Goal: Navigation & Orientation: Find specific page/section

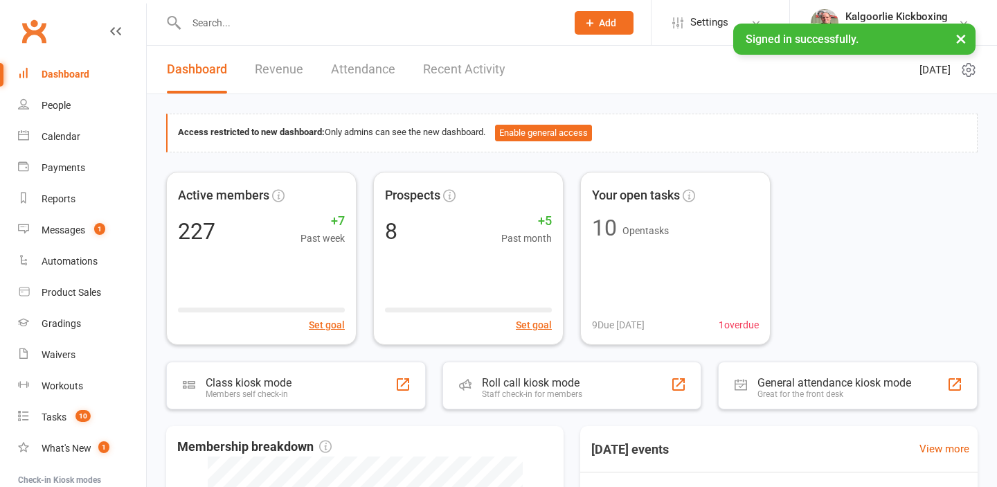
click at [215, 19] on input "text" at bounding box center [369, 22] width 375 height 19
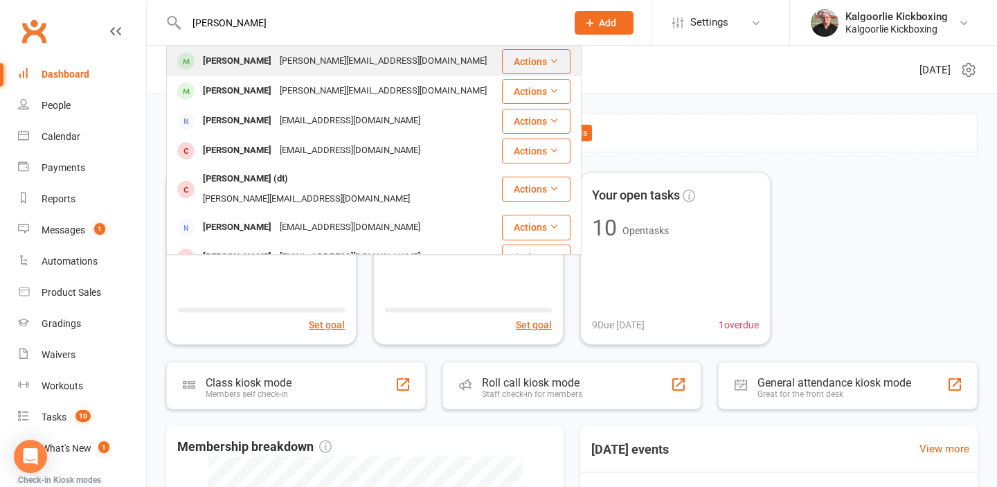
type input "[PERSON_NAME]"
click at [234, 60] on div "[PERSON_NAME]" at bounding box center [237, 61] width 77 height 20
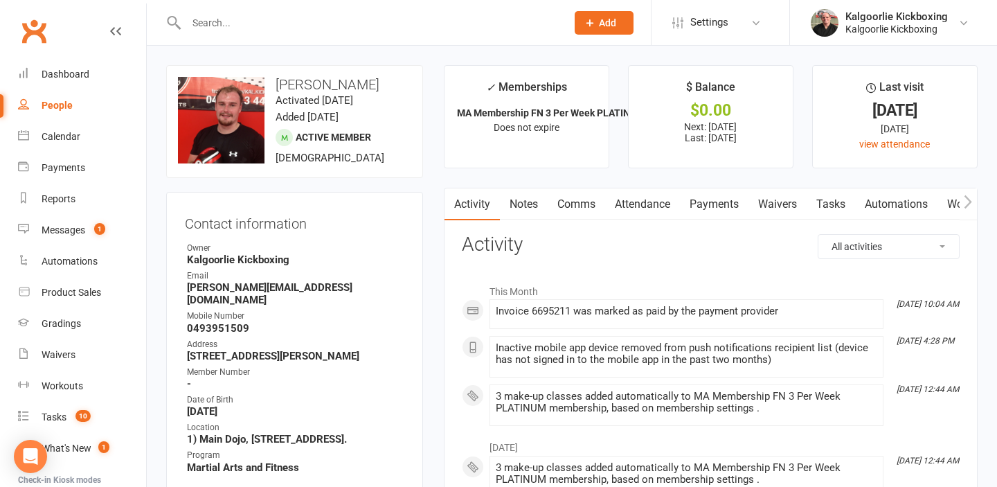
click at [715, 202] on link "Payments" at bounding box center [714, 204] width 69 height 32
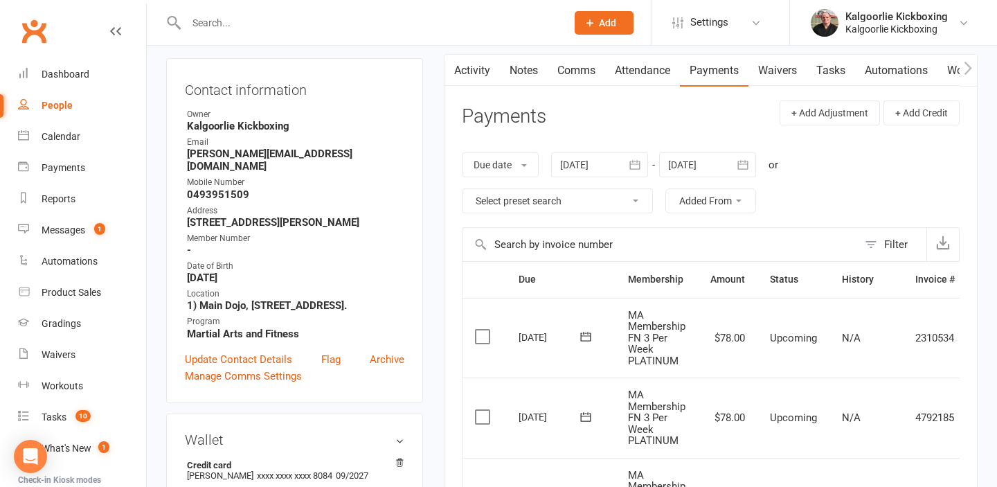
scroll to position [129, 0]
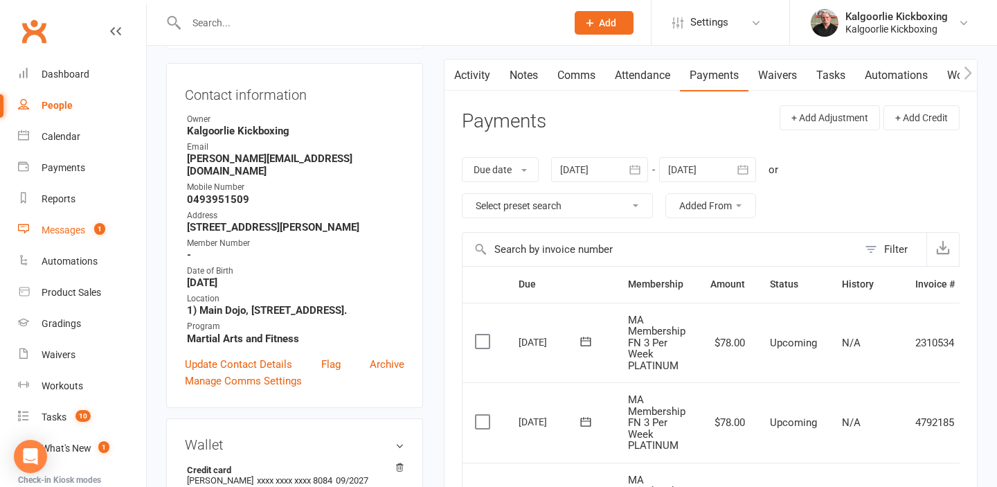
click at [77, 231] on div "Messages" at bounding box center [64, 229] width 44 height 11
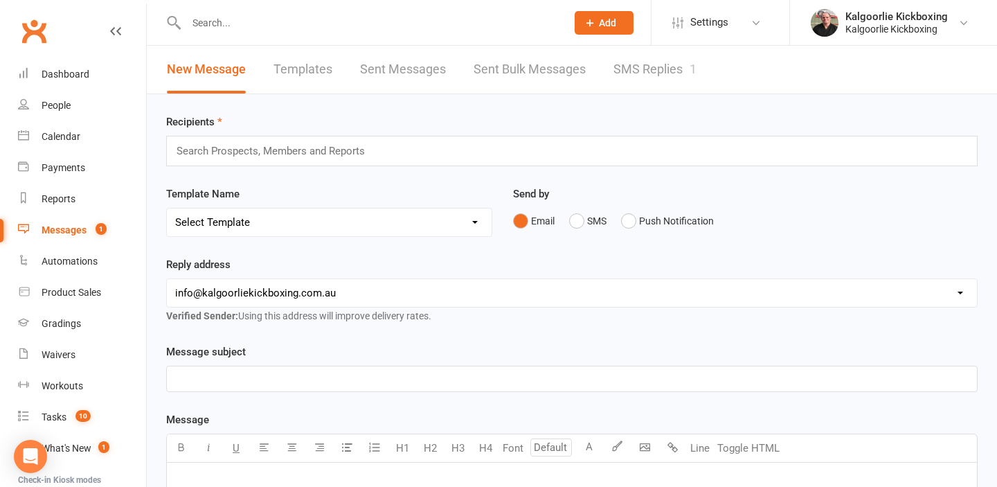
click at [646, 90] on link "SMS Replies 1" at bounding box center [655, 70] width 83 height 48
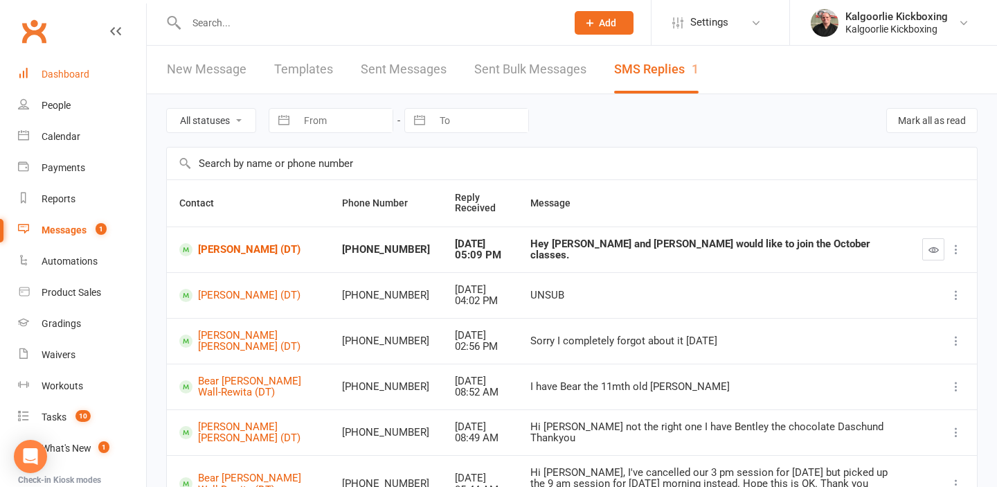
click at [84, 71] on div "Dashboard" at bounding box center [66, 74] width 48 height 11
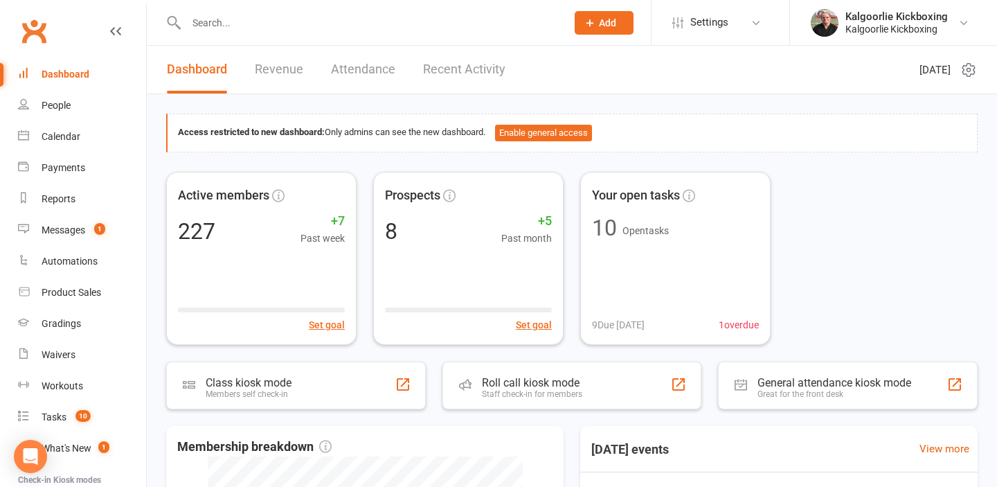
click at [72, 78] on div "Dashboard" at bounding box center [66, 74] width 48 height 11
click at [444, 103] on div "Access restricted to new dashboard: Only admins can see the new dashboard. Enab…" at bounding box center [572, 475] width 850 height 763
